Goal: Information Seeking & Learning: Learn about a topic

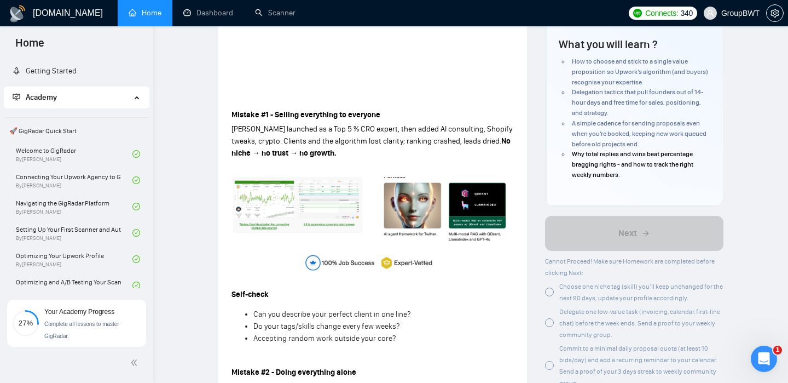
scroll to position [296, 0]
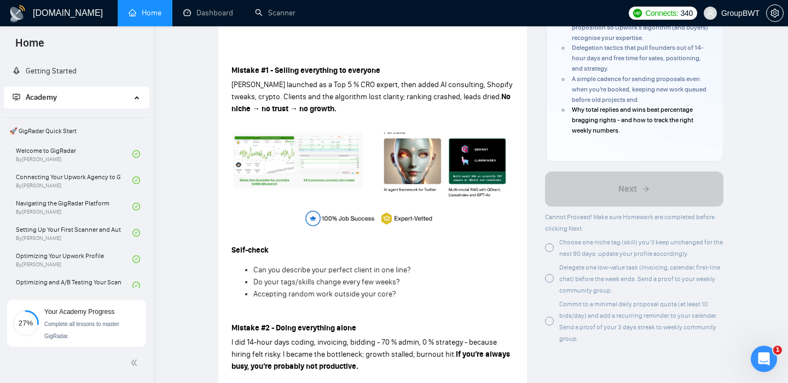
click at [552, 250] on div at bounding box center [549, 247] width 9 height 9
click at [551, 282] on div at bounding box center [549, 278] width 9 height 9
click at [548, 323] on div at bounding box center [549, 320] width 9 height 9
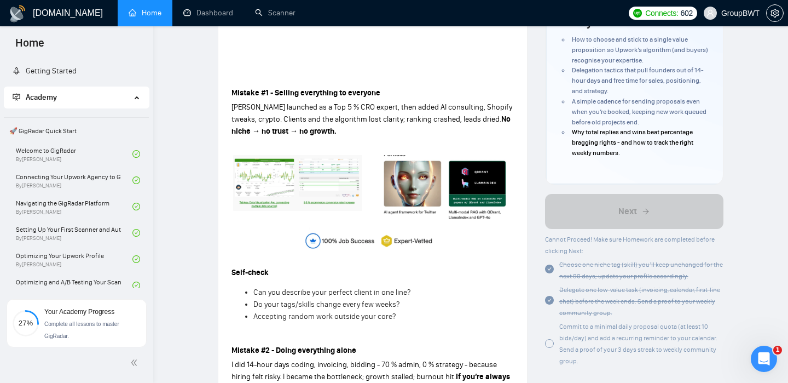
scroll to position [265, 0]
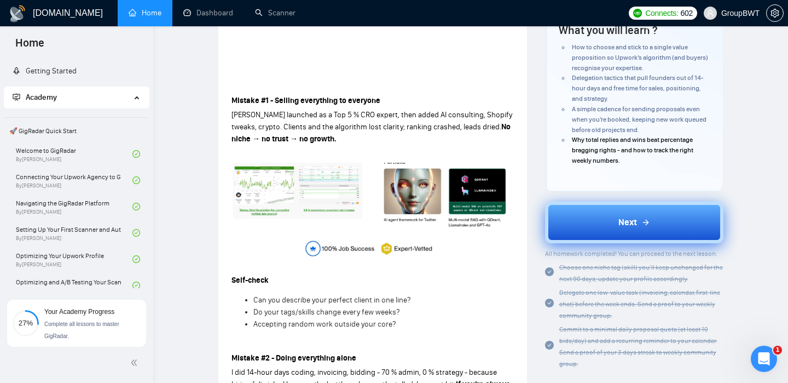
click at [642, 222] on icon at bounding box center [645, 222] width 9 height 9
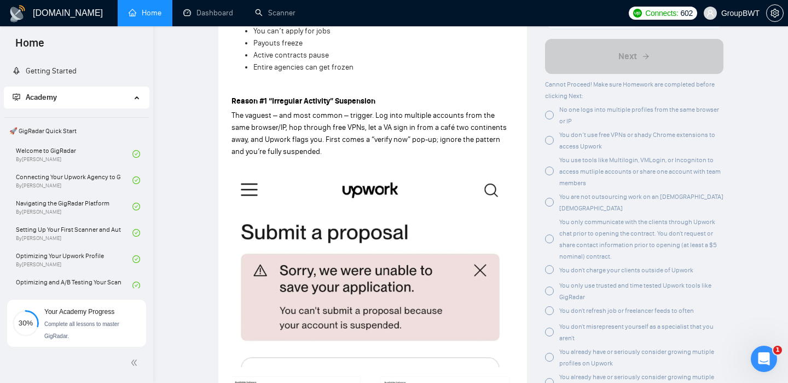
scroll to position [428, 0]
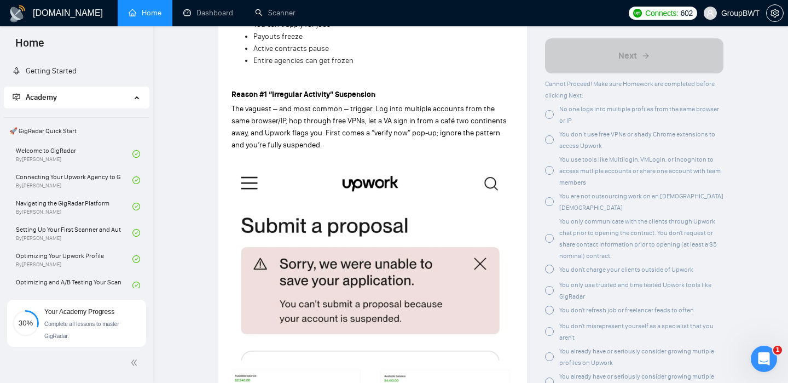
click at [548, 119] on div at bounding box center [549, 114] width 9 height 9
click at [549, 144] on div at bounding box center [549, 139] width 9 height 9
click at [548, 175] on div at bounding box center [549, 170] width 9 height 9
click at [546, 202] on div at bounding box center [549, 201] width 9 height 9
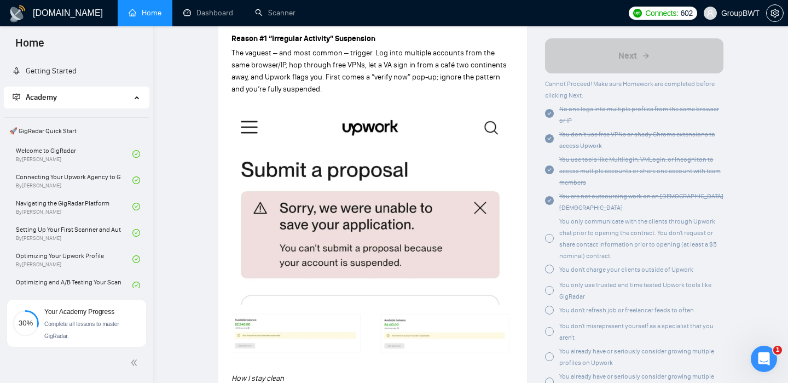
scroll to position [486, 0]
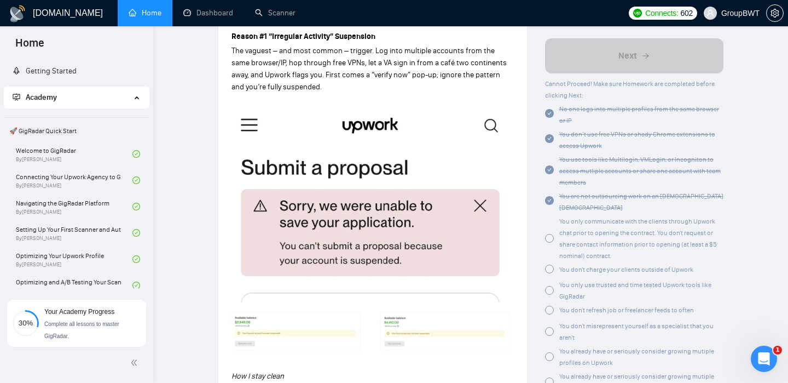
click at [546, 234] on div at bounding box center [549, 238] width 9 height 9
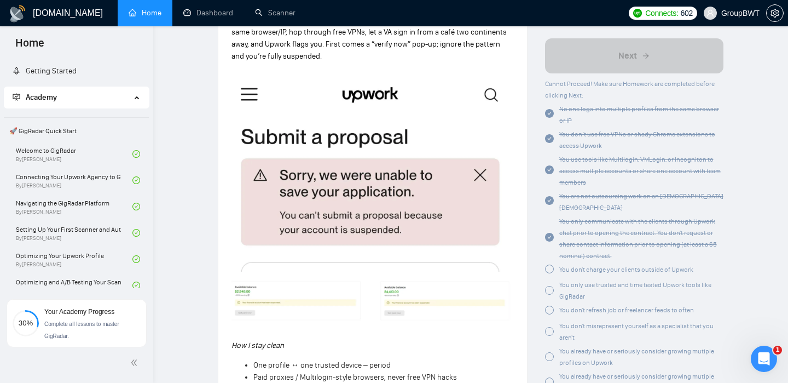
scroll to position [519, 0]
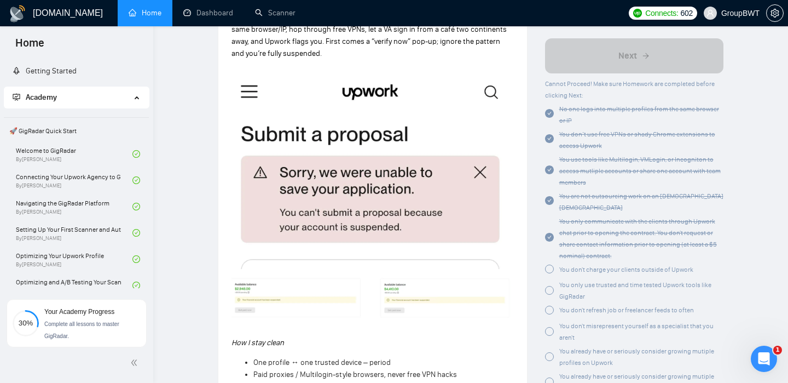
click at [549, 265] on div at bounding box center [549, 269] width 9 height 9
click at [547, 284] on div at bounding box center [549, 288] width 9 height 9
click at [547, 304] on div at bounding box center [549, 308] width 9 height 9
click at [548, 323] on div at bounding box center [549, 327] width 9 height 9
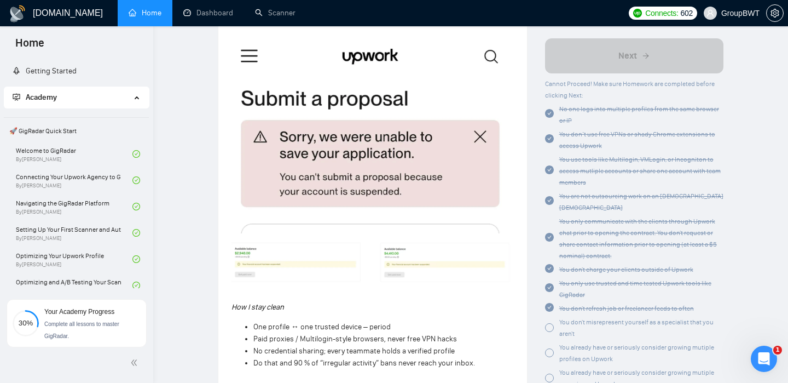
scroll to position [557, 0]
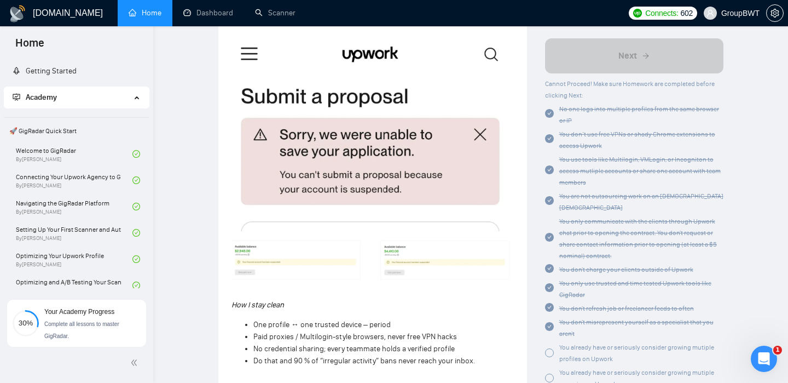
click at [549, 348] on div at bounding box center [549, 352] width 9 height 9
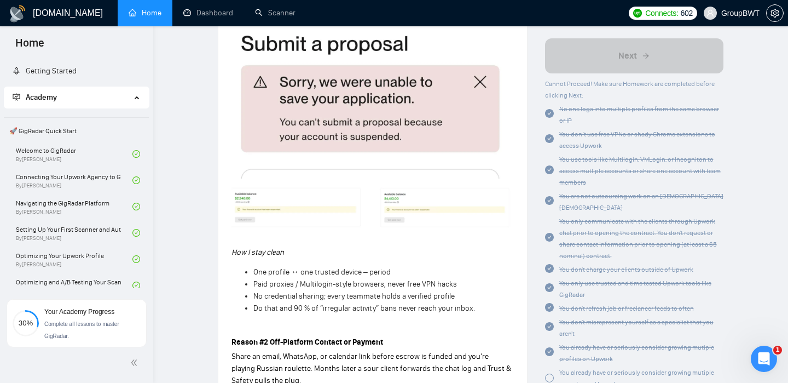
scroll to position [613, 0]
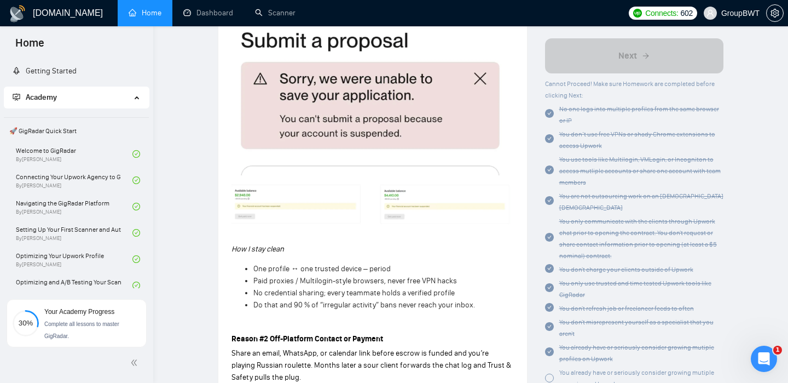
click at [551, 373] on div at bounding box center [549, 377] width 9 height 9
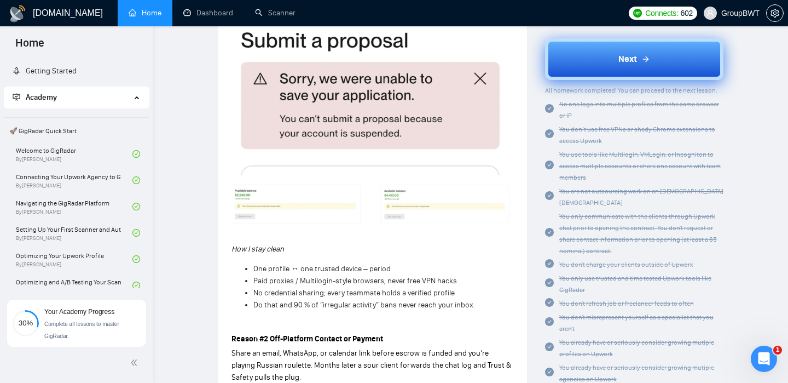
click at [661, 61] on button "Next" at bounding box center [634, 59] width 179 height 42
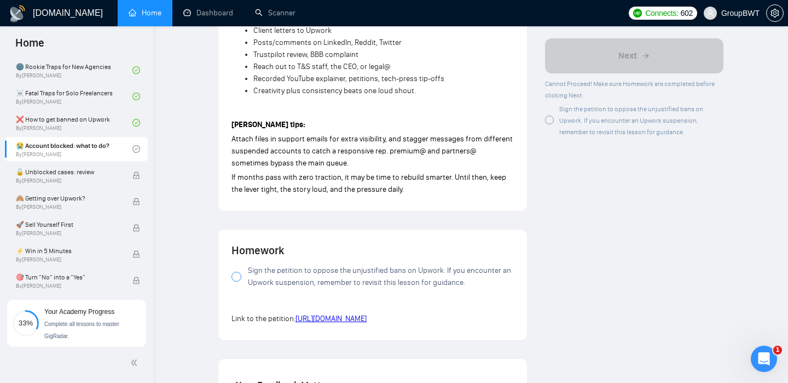
scroll to position [977, 0]
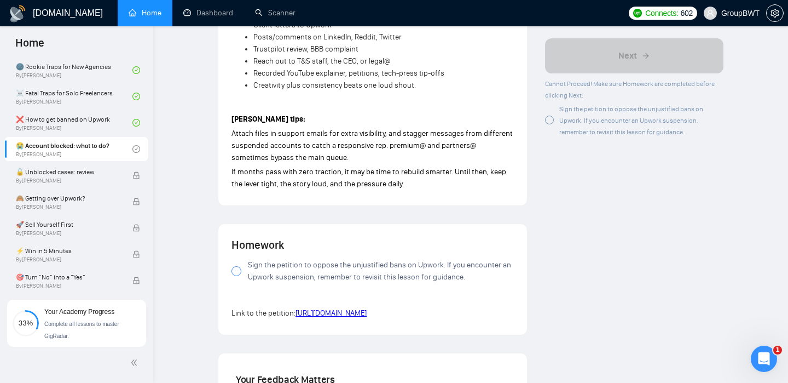
click at [293, 277] on span "Sign the petition to oppose the unjustified bans on Upwork. If you encounter an…" at bounding box center [381, 271] width 266 height 24
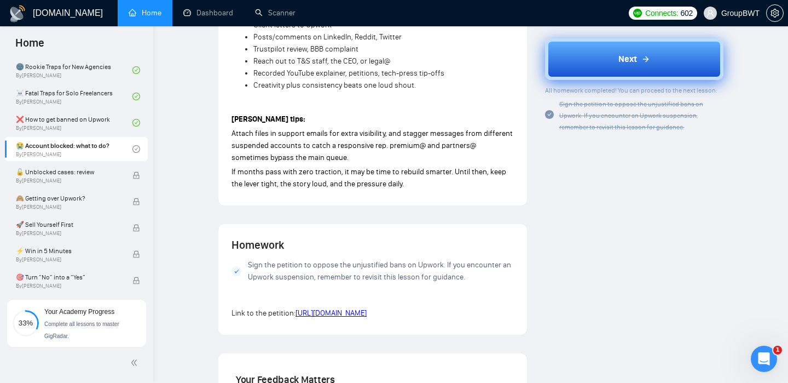
click at [624, 52] on button "Next" at bounding box center [634, 59] width 179 height 42
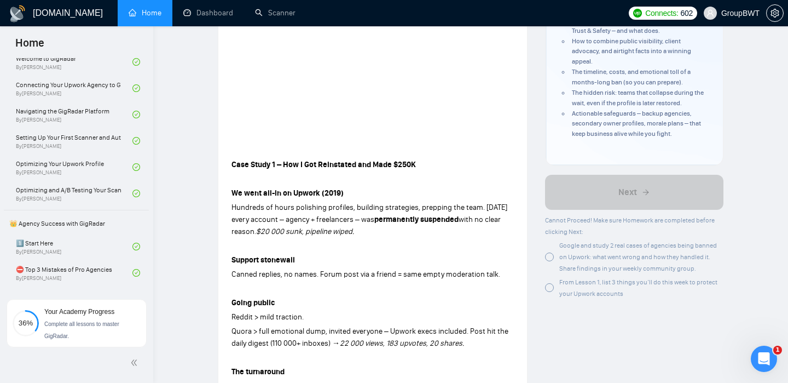
scroll to position [100, 0]
